Goal: Check status: Check status

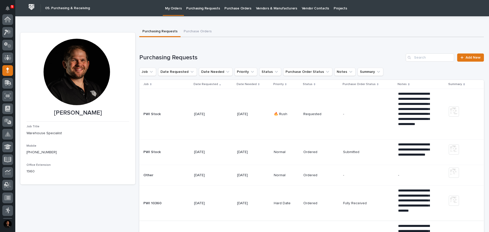
scroll to position [51, 0]
click at [9, 8] on icon "Notifications" at bounding box center [8, 8] width 4 height 5
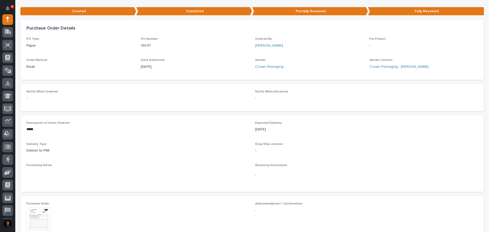
scroll to position [76, 0]
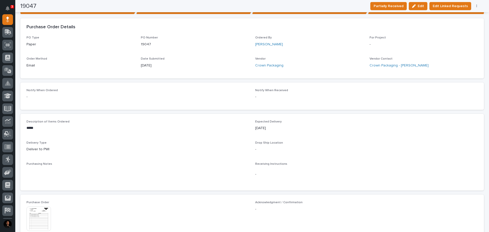
click at [40, 224] on img at bounding box center [39, 219] width 24 height 24
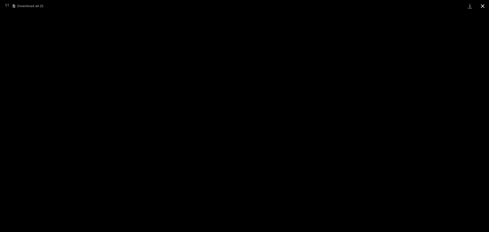
click at [482, 8] on button "Close gallery" at bounding box center [483, 6] width 13 height 12
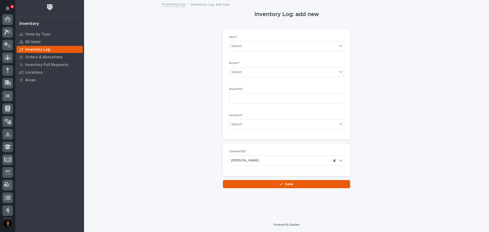
scroll to position [76, 0]
click at [279, 45] on div "Select..." at bounding box center [283, 46] width 108 height 8
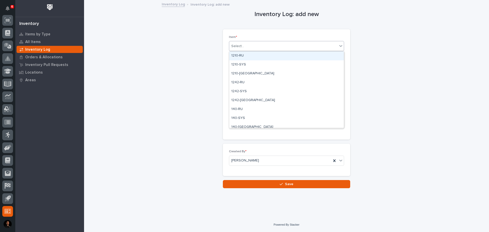
click at [279, 45] on div "Select..." at bounding box center [283, 46] width 108 height 8
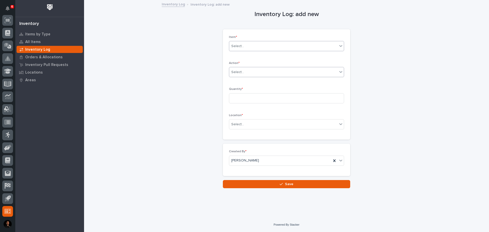
click at [256, 73] on div "Select..." at bounding box center [283, 72] width 108 height 8
